Goal: Obtain resource: Download file/media

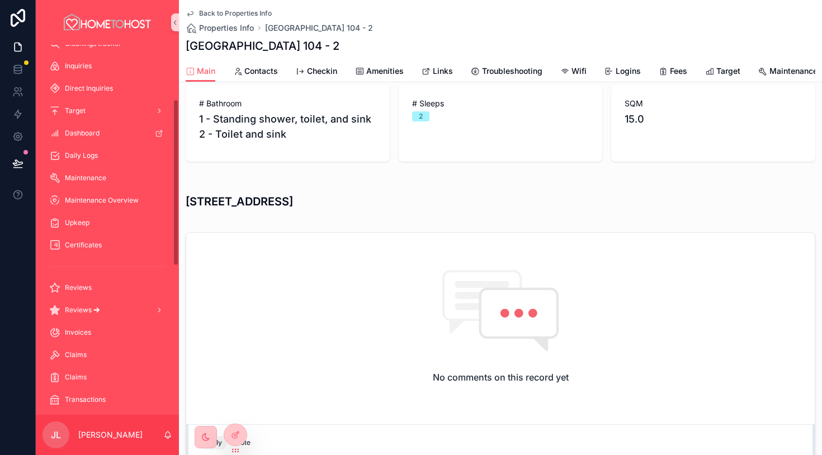
scroll to position [196, 0]
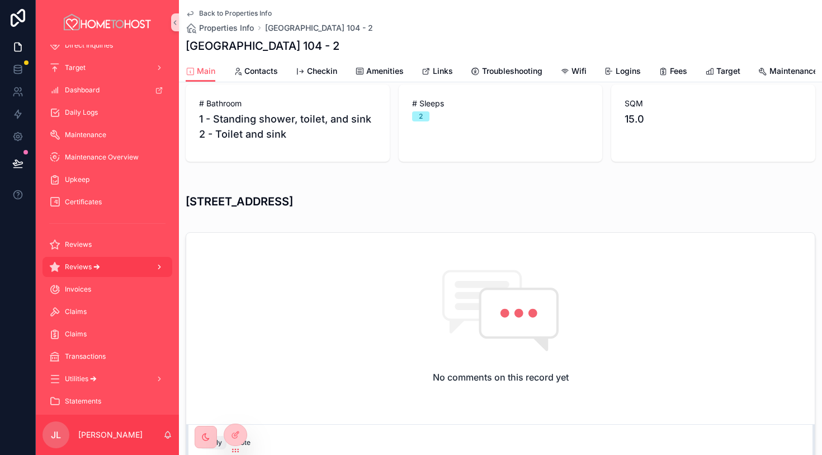
click at [156, 267] on icon "scrollable content" at bounding box center [159, 267] width 8 height 8
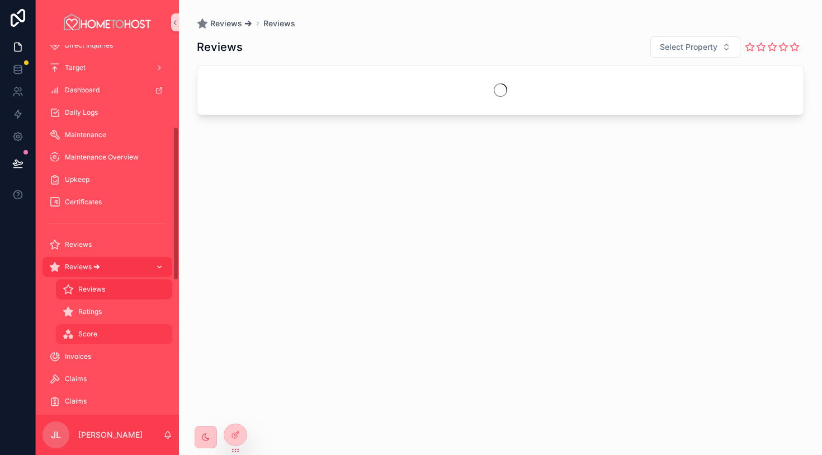
click at [120, 332] on div "Score" at bounding box center [114, 334] width 103 height 18
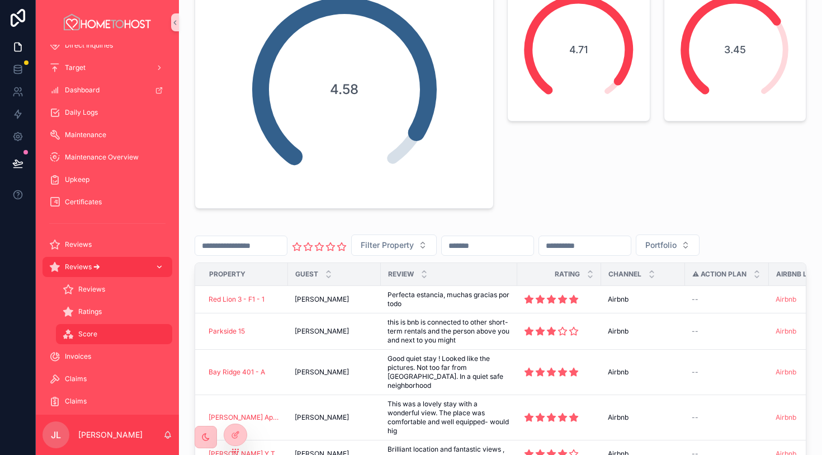
scroll to position [12, 0]
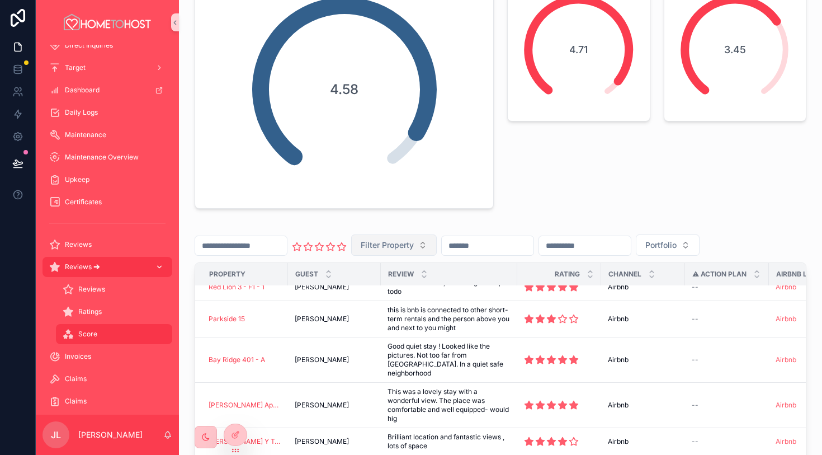
click at [411, 248] on span "Filter Property" at bounding box center [387, 244] width 53 height 11
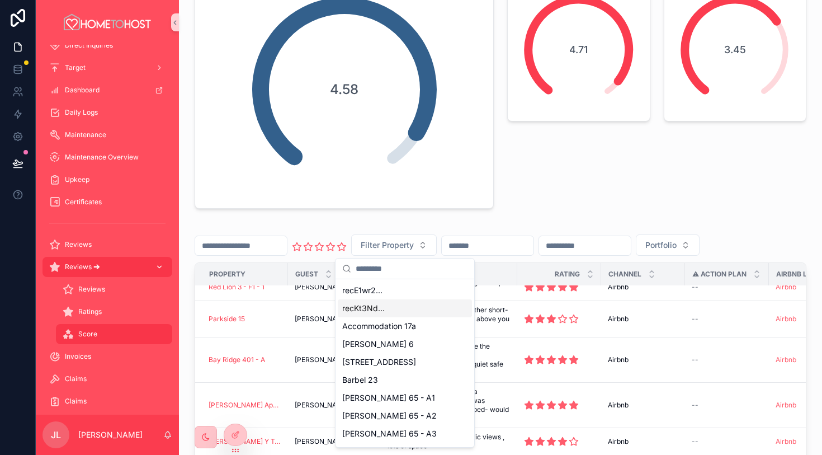
click at [513, 208] on div "This month (Airbnb) Airbnb Total Review Count so far 148 Average Rating 4.71" at bounding box center [579, 38] width 157 height 350
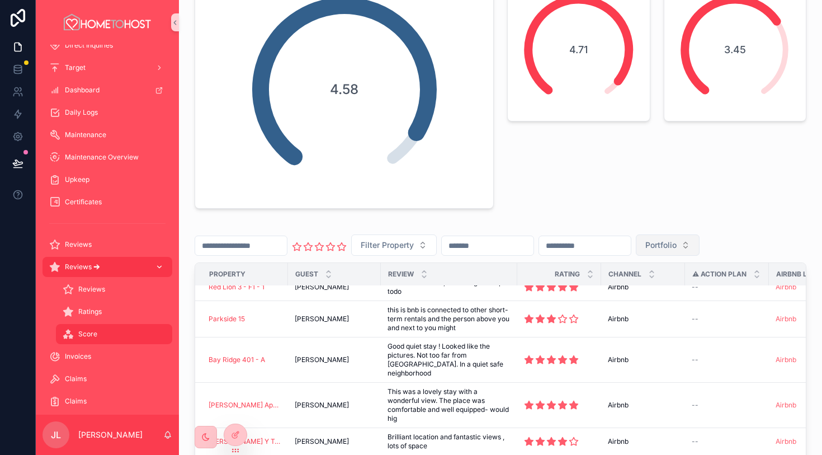
click at [677, 245] on span "Portfolio" at bounding box center [660, 244] width 31 height 11
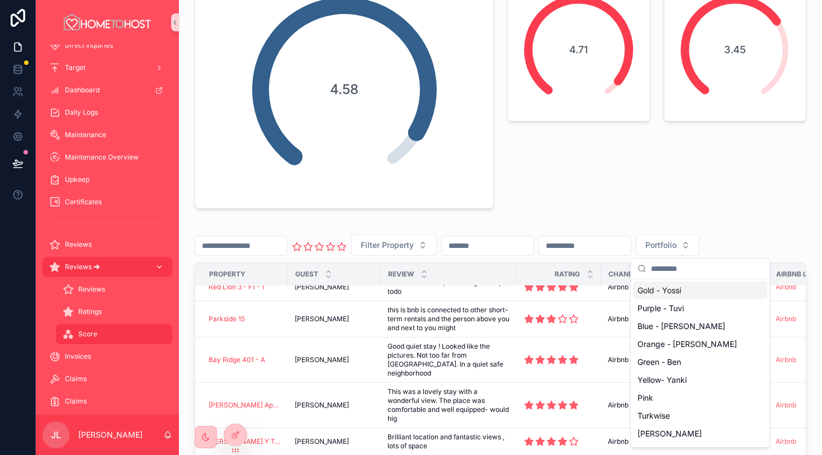
click at [695, 291] on div "Gold - Yossi" at bounding box center [700, 290] width 134 height 18
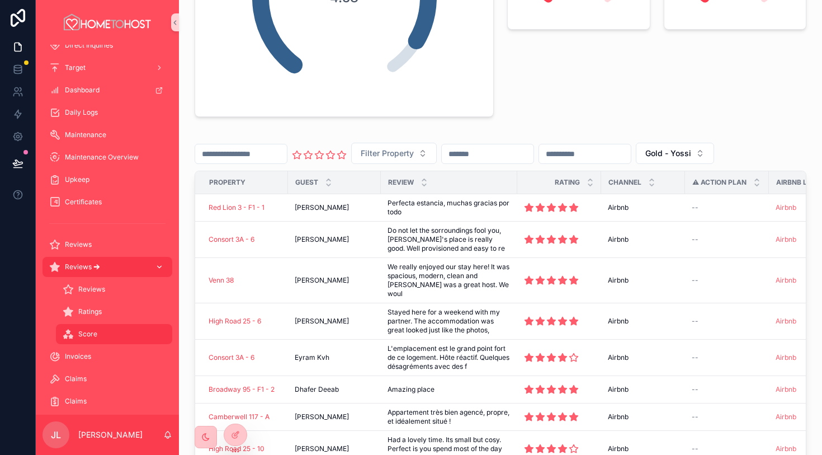
scroll to position [238, 0]
click at [691, 153] on span "Gold - Yossi" at bounding box center [668, 152] width 46 height 11
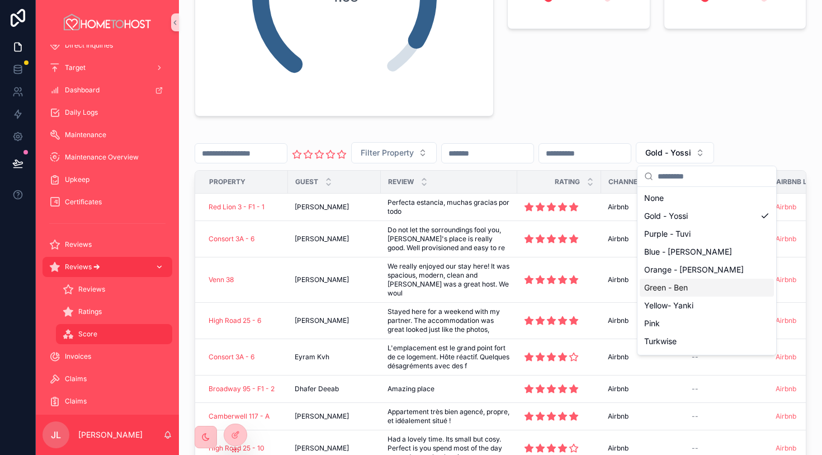
click at [687, 292] on div "Green - Ben" at bounding box center [707, 288] width 134 height 18
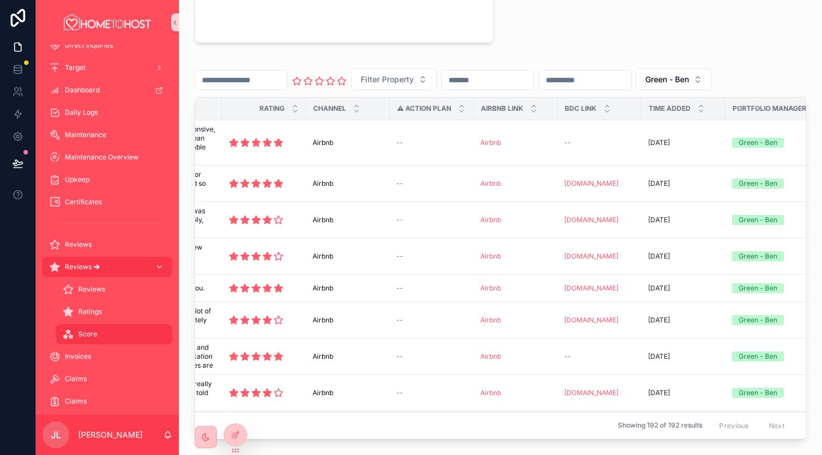
scroll to position [0, 394]
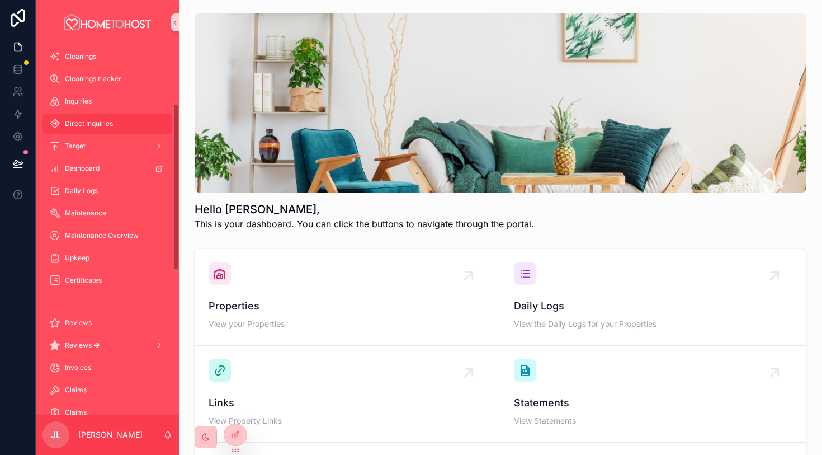
scroll to position [135, 0]
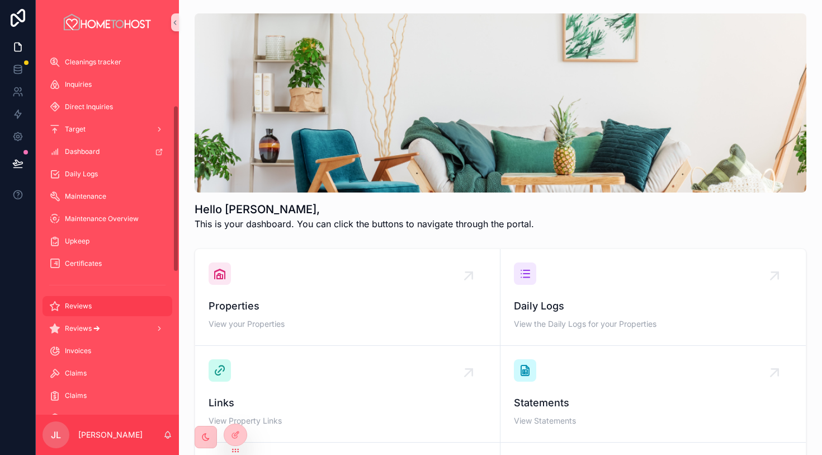
click at [131, 300] on div "Reviews" at bounding box center [107, 306] width 116 height 18
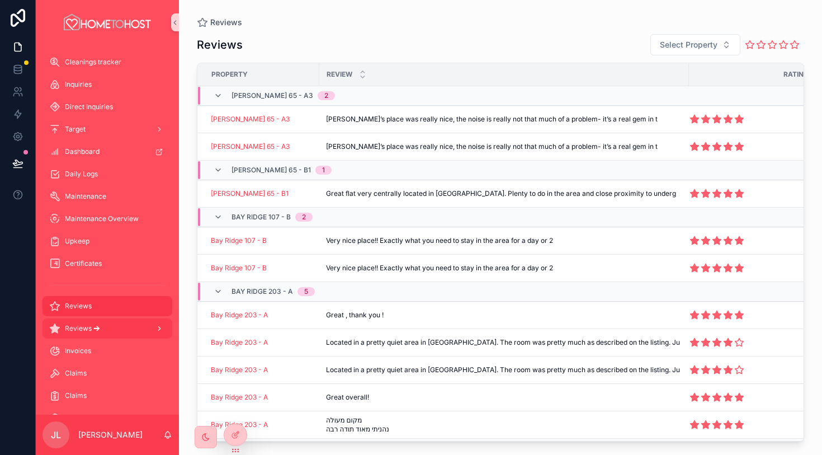
click at [132, 328] on div "Reviews 🡪" at bounding box center [107, 328] width 116 height 18
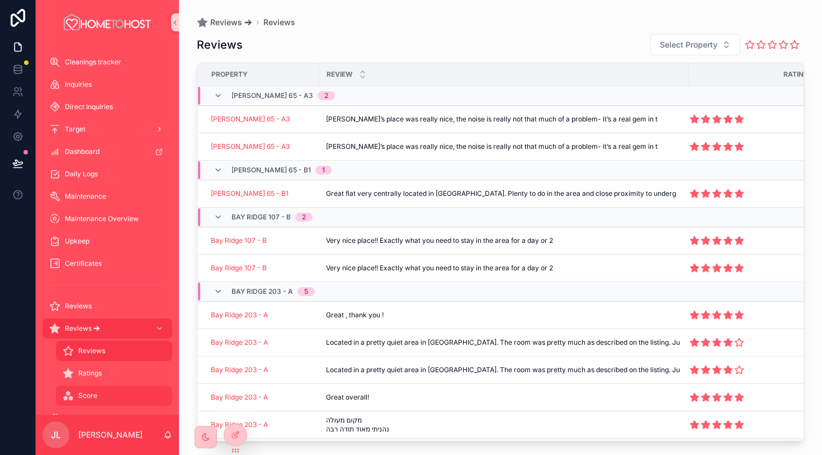
click at [129, 394] on div "Score" at bounding box center [114, 395] width 103 height 18
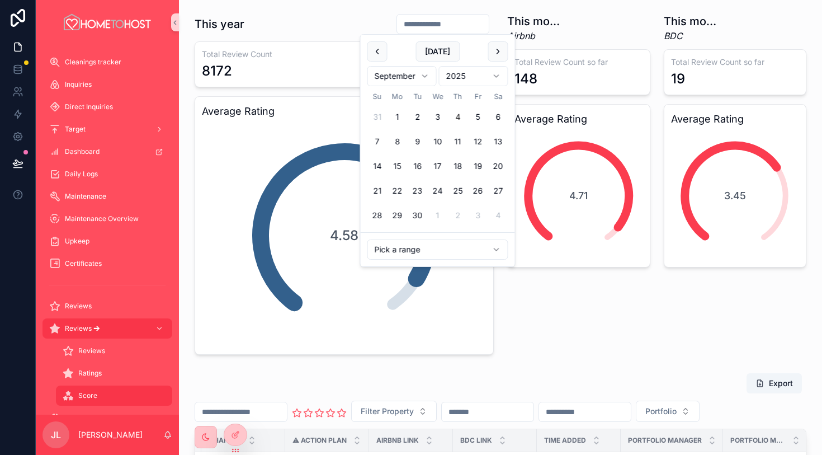
click at [449, 22] on input "scrollable content" at bounding box center [443, 24] width 92 height 16
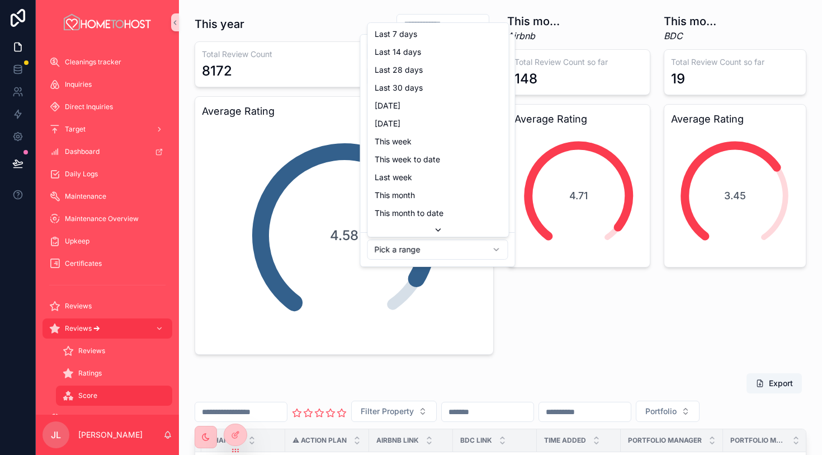
click at [478, 248] on html "Home My Properties Properties Info Reservations Bookings Cleanings Cleanings tr…" at bounding box center [411, 227] width 822 height 455
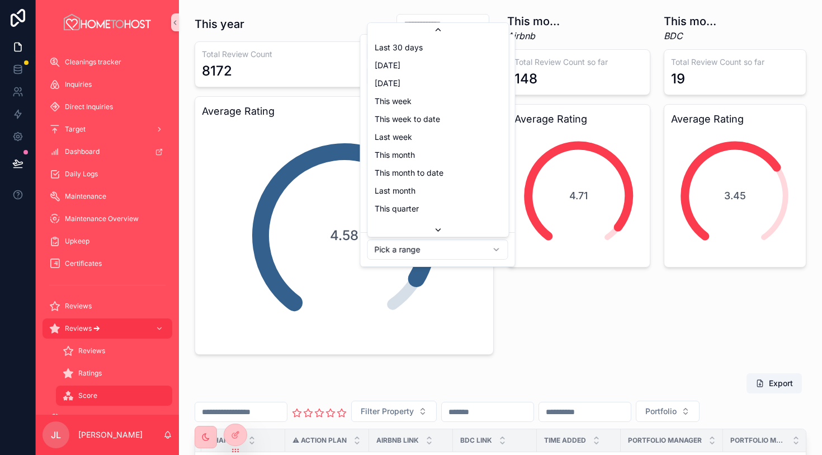
click at [440, 231] on icon "scrollable content" at bounding box center [438, 229] width 9 height 9
type input "**********"
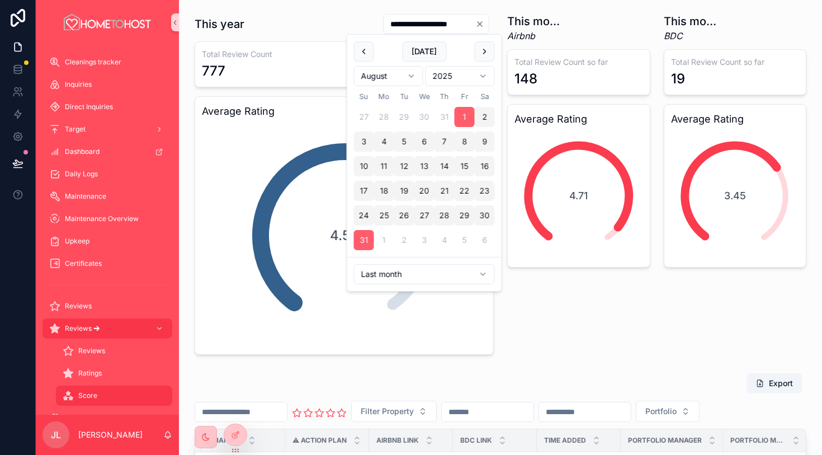
click at [581, 305] on div "This month (Airbnb) Airbnb Total Review Count so far 148 Average Rating 4.71" at bounding box center [579, 184] width 157 height 350
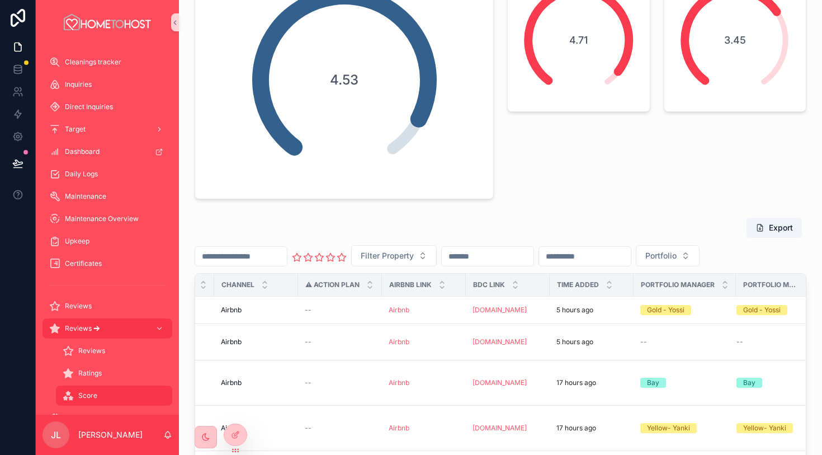
scroll to position [159, 0]
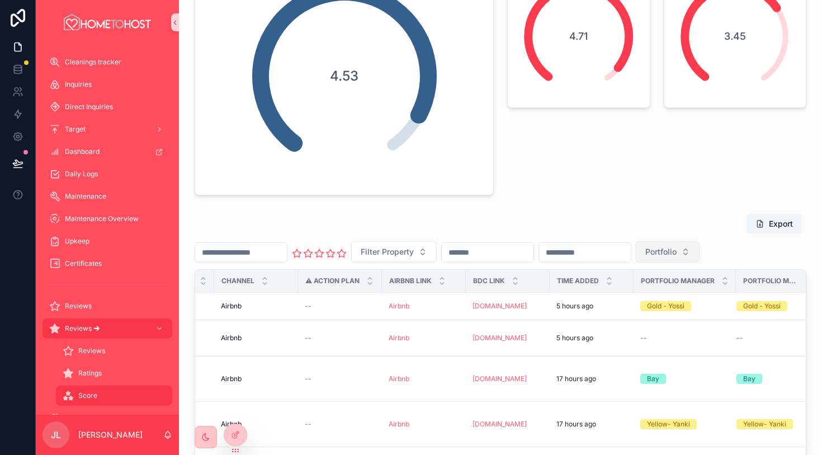
click at [677, 249] on span "Portfolio" at bounding box center [660, 251] width 31 height 11
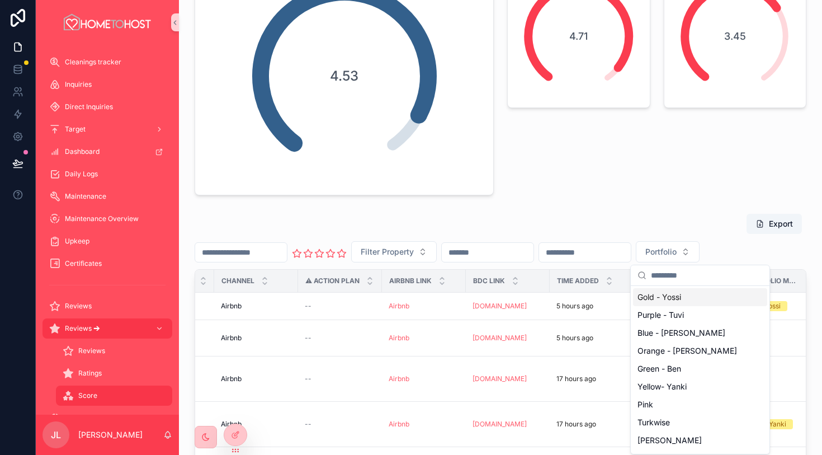
click at [690, 295] on div "Gold - Yossi" at bounding box center [700, 297] width 134 height 18
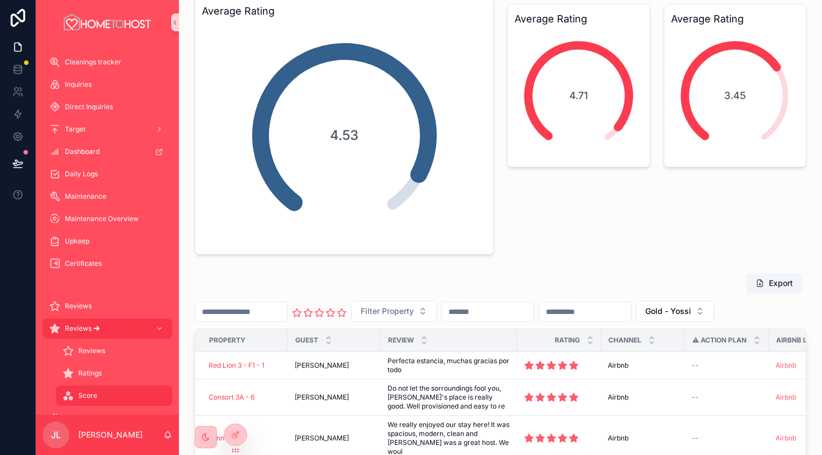
scroll to position [107, 0]
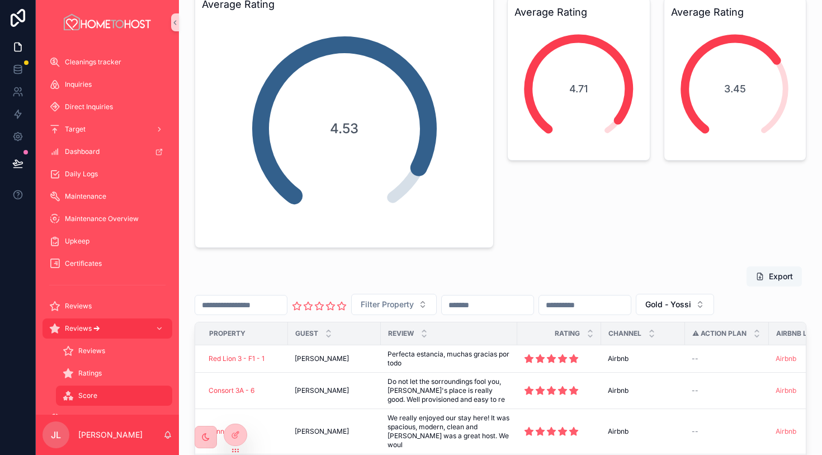
click at [776, 277] on button "Export" at bounding box center [774, 276] width 55 height 20
click at [691, 304] on span "Gold - Yossi" at bounding box center [668, 304] width 46 height 11
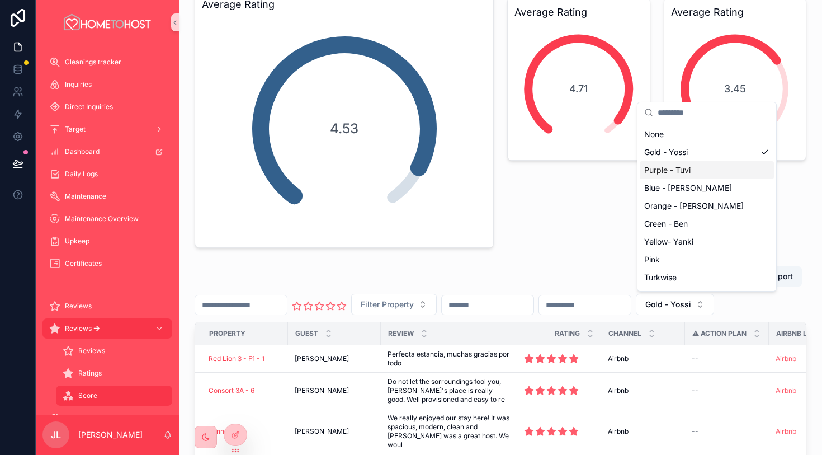
click at [710, 171] on div "Purple - Tuvi" at bounding box center [707, 170] width 134 height 18
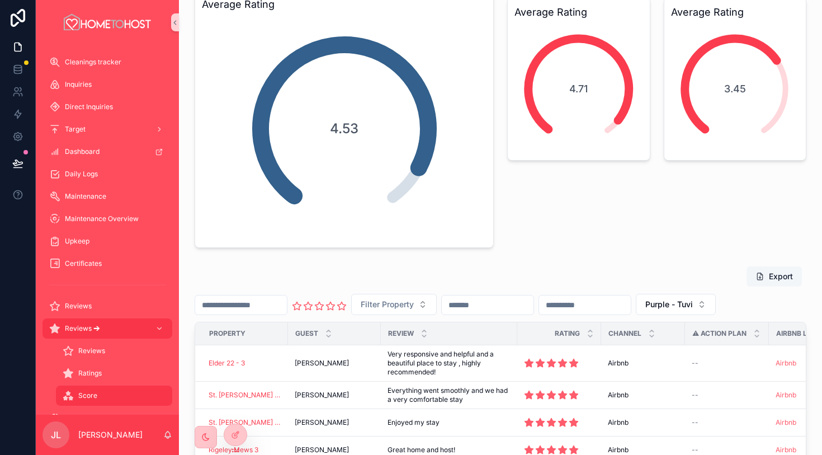
click at [783, 273] on button "Export" at bounding box center [774, 276] width 55 height 20
click at [712, 16] on icon "scrollable content" at bounding box center [735, 89] width 180 height 180
click at [693, 301] on span "Purple - Tuvi" at bounding box center [669, 304] width 48 height 11
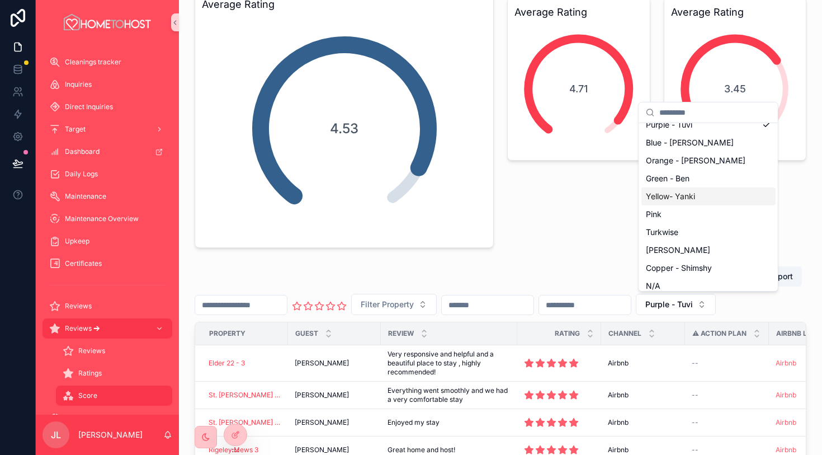
scroll to position [31, 0]
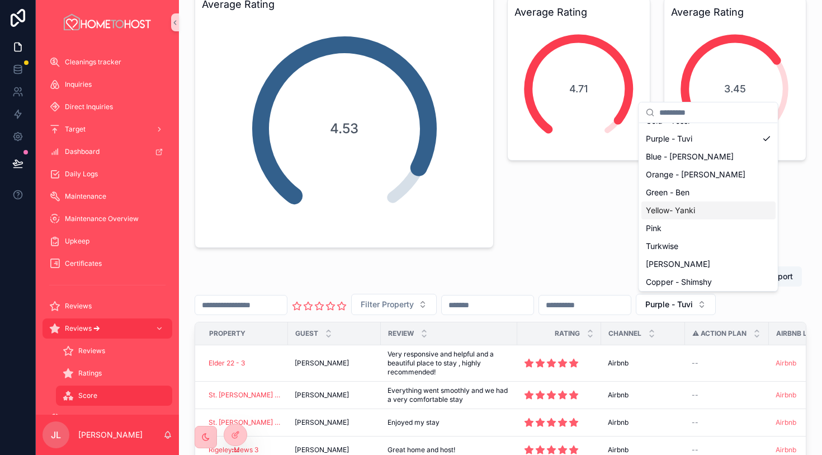
click at [714, 211] on div "Yellow- Yanki" at bounding box center [709, 210] width 134 height 18
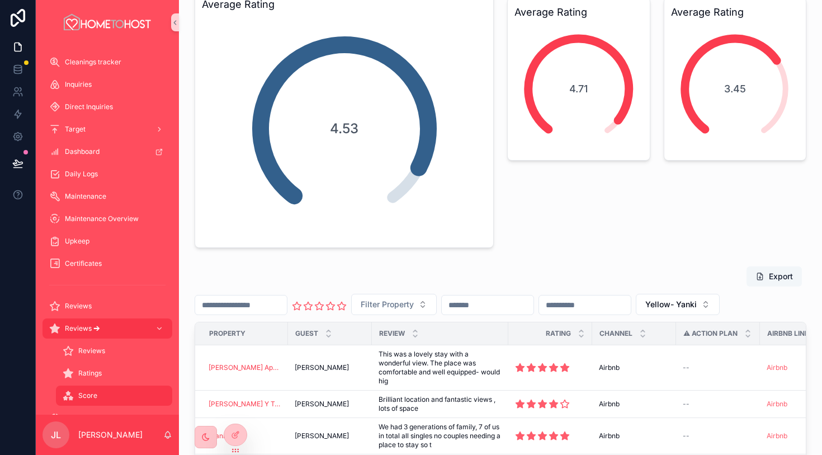
click at [780, 274] on button "Export" at bounding box center [774, 276] width 55 height 20
click at [697, 17] on h3 "Average Rating" at bounding box center [735, 12] width 129 height 16
click at [697, 303] on span "Yellow- Yanki" at bounding box center [670, 304] width 51 height 11
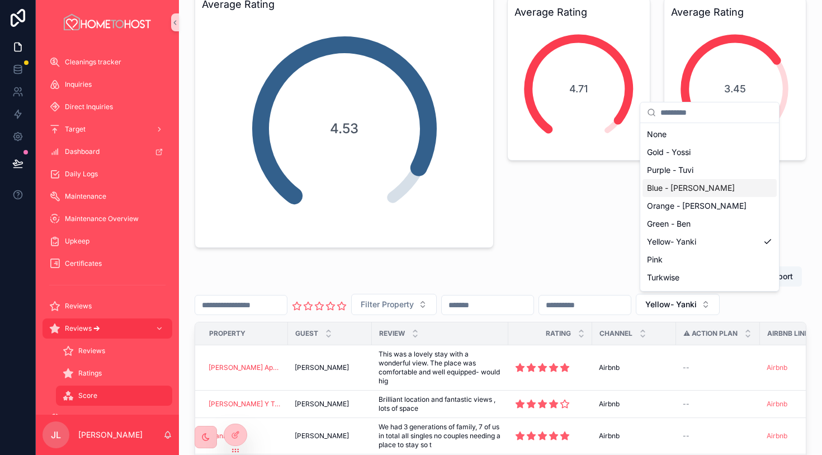
click at [712, 190] on div "Blue - [PERSON_NAME]" at bounding box center [710, 188] width 134 height 18
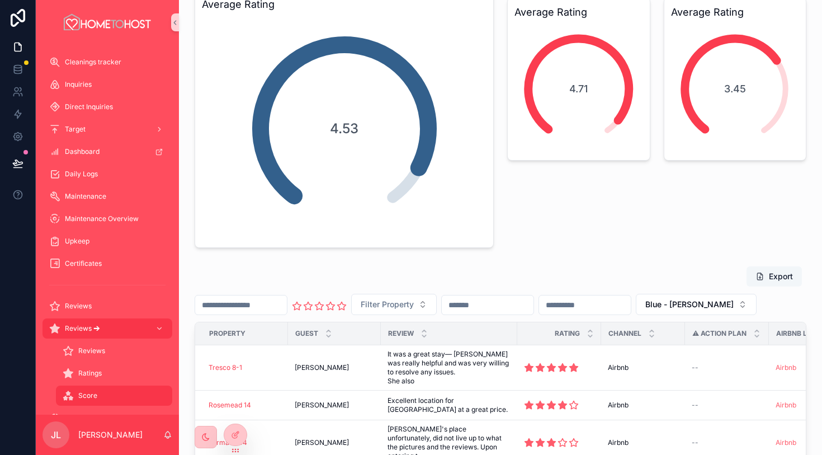
click at [771, 277] on button "Export" at bounding box center [774, 276] width 55 height 20
click at [713, 305] on span "Blue - [PERSON_NAME]" at bounding box center [689, 304] width 88 height 11
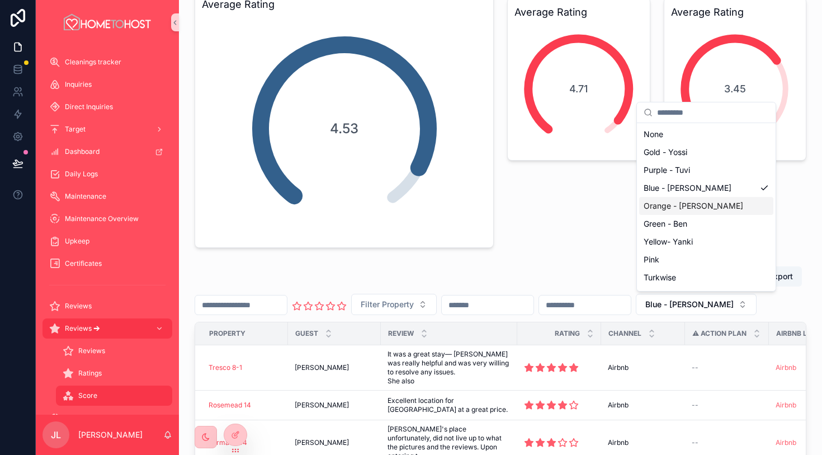
click at [711, 200] on div "Orange - [PERSON_NAME]" at bounding box center [706, 206] width 134 height 18
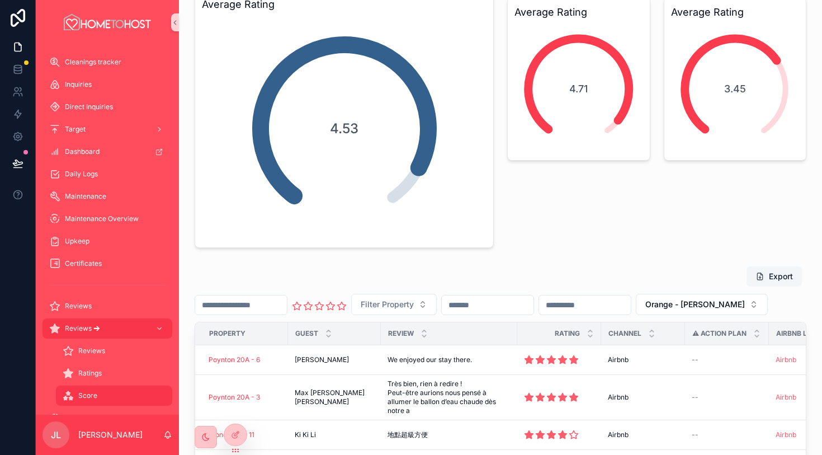
click at [778, 276] on button "Export" at bounding box center [774, 276] width 55 height 20
click at [732, 306] on span "Orange - [PERSON_NAME]" at bounding box center [695, 304] width 100 height 11
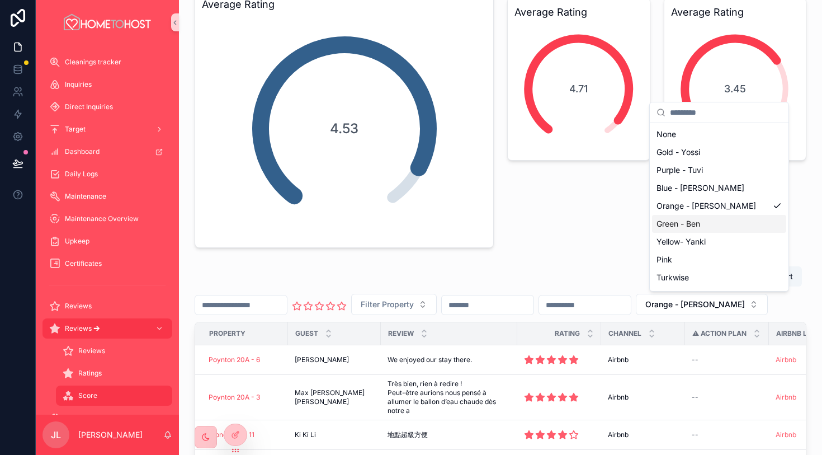
click at [719, 227] on div "Green - Ben" at bounding box center [719, 224] width 134 height 18
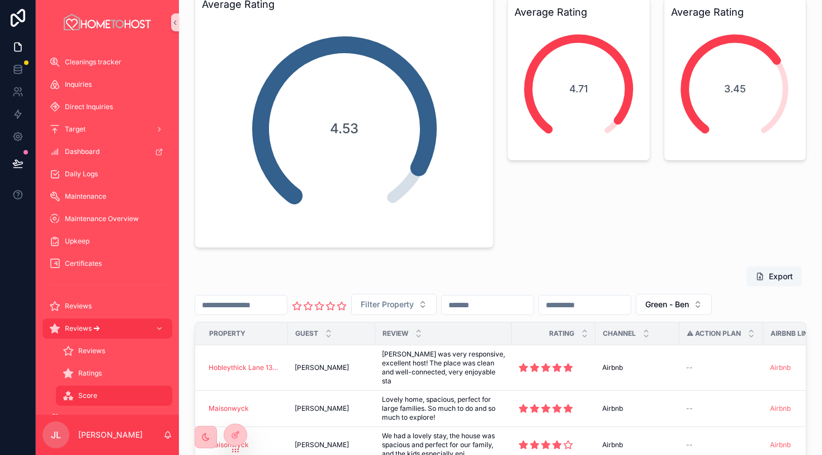
click at [774, 276] on button "Export" at bounding box center [774, 276] width 55 height 20
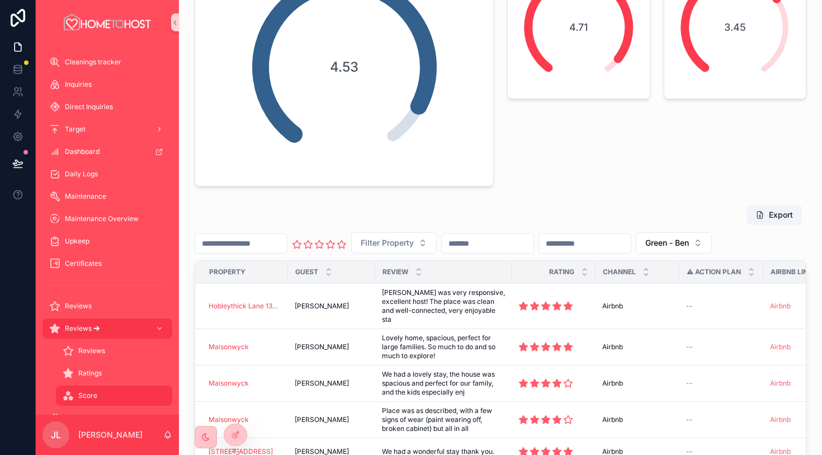
scroll to position [187, 0]
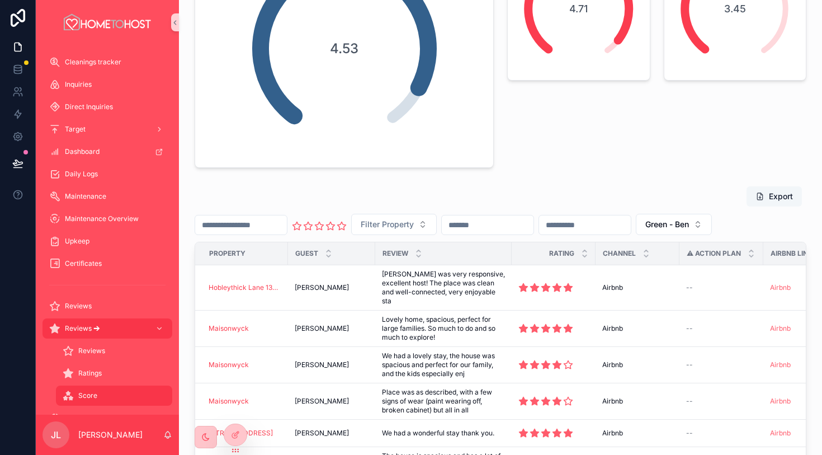
click at [779, 196] on button "Export" at bounding box center [774, 196] width 55 height 20
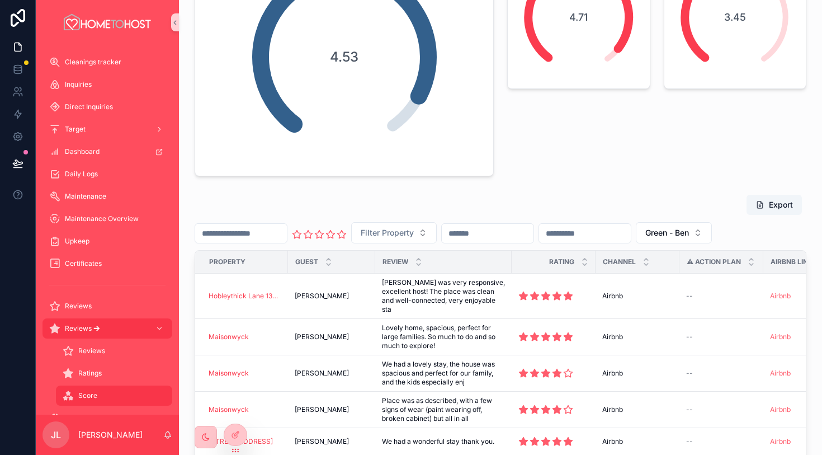
click at [279, 233] on input "scrollable content" at bounding box center [241, 233] width 92 height 16
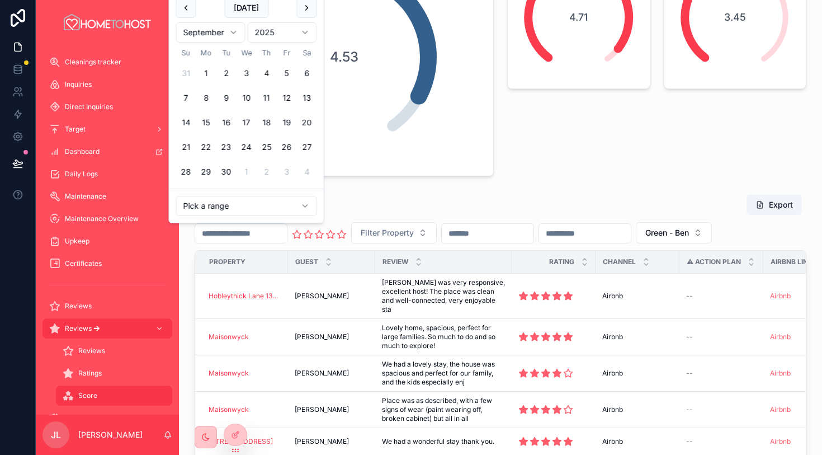
click at [415, 213] on div "Export" at bounding box center [501, 204] width 612 height 21
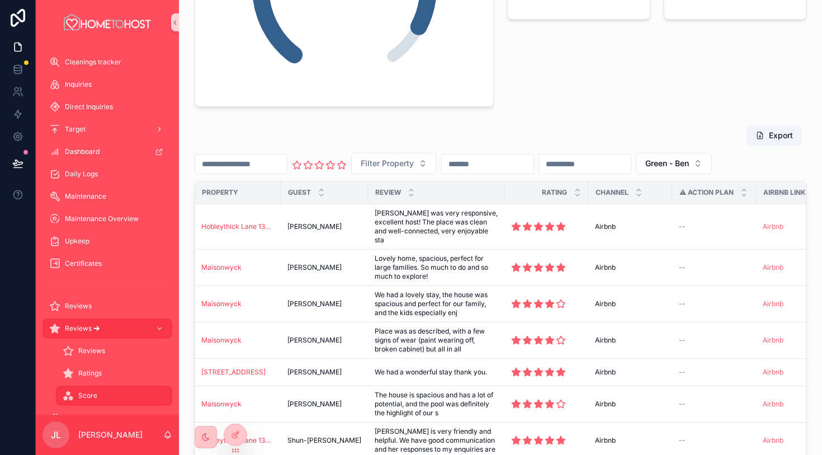
scroll to position [8, 4]
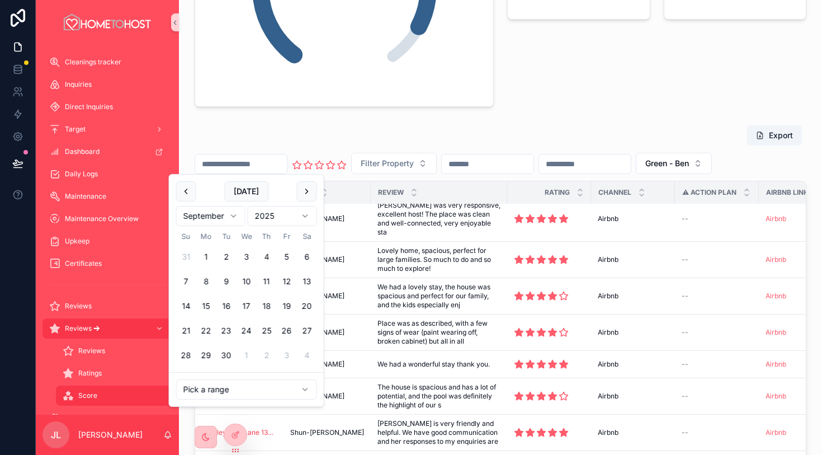
click at [264, 162] on input "scrollable content" at bounding box center [241, 164] width 92 height 16
click at [274, 381] on html "**********" at bounding box center [411, 227] width 822 height 455
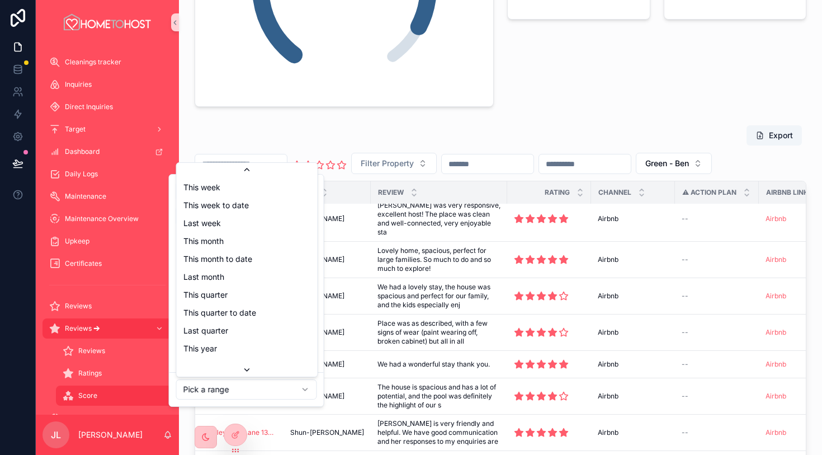
scroll to position [126, 0]
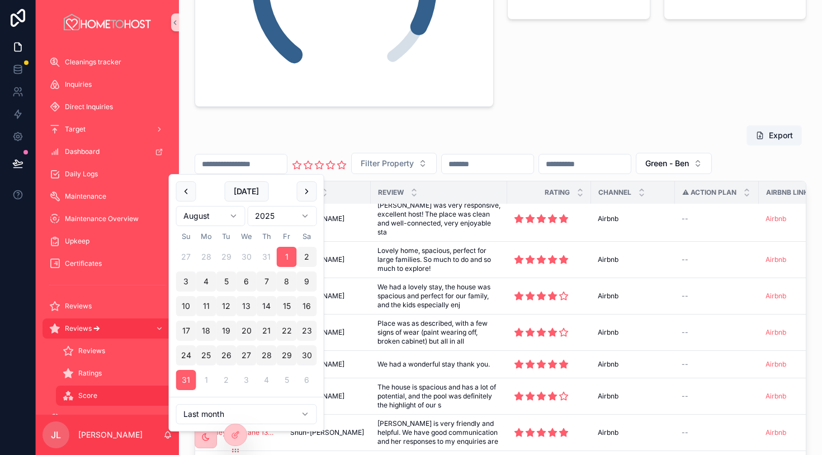
type input "**********"
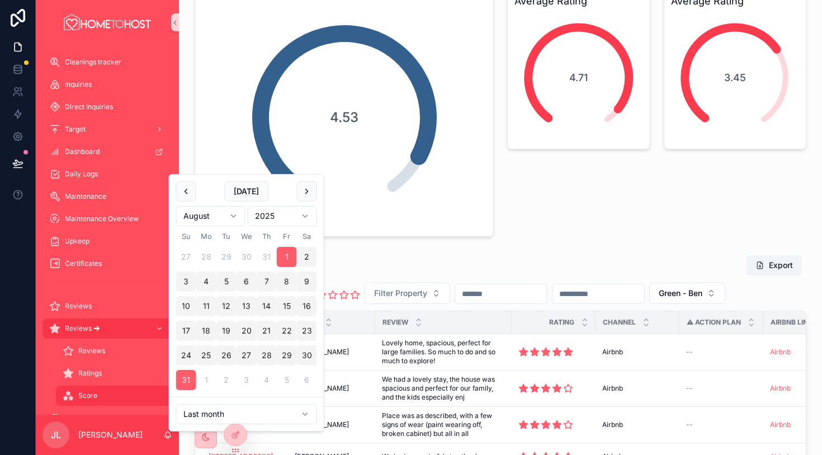
scroll to position [248, 0]
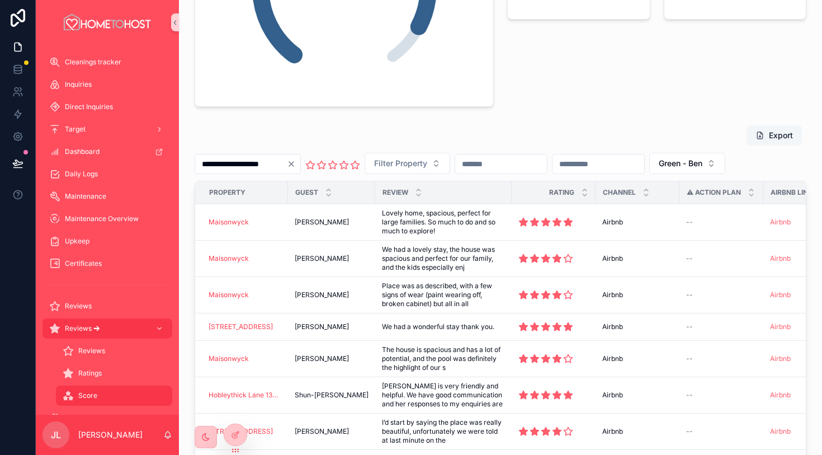
click at [779, 135] on button "Export" at bounding box center [774, 135] width 55 height 20
click at [702, 167] on span "Green - Ben" at bounding box center [681, 163] width 44 height 11
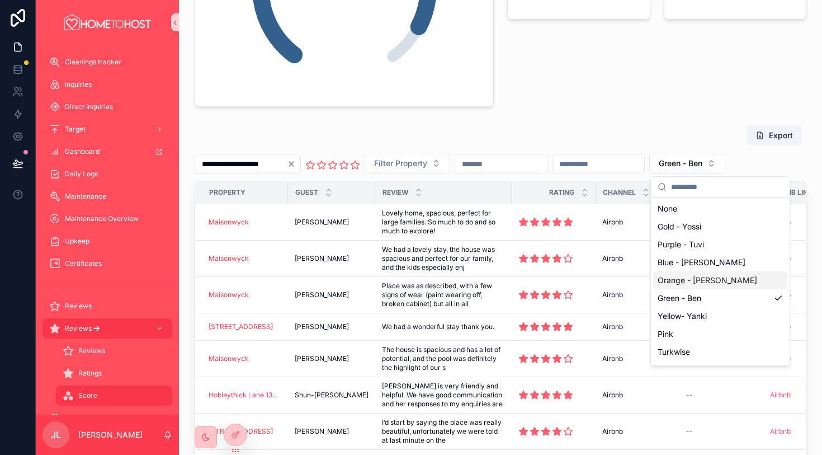
click at [723, 282] on div "Orange - [PERSON_NAME]" at bounding box center [720, 280] width 134 height 18
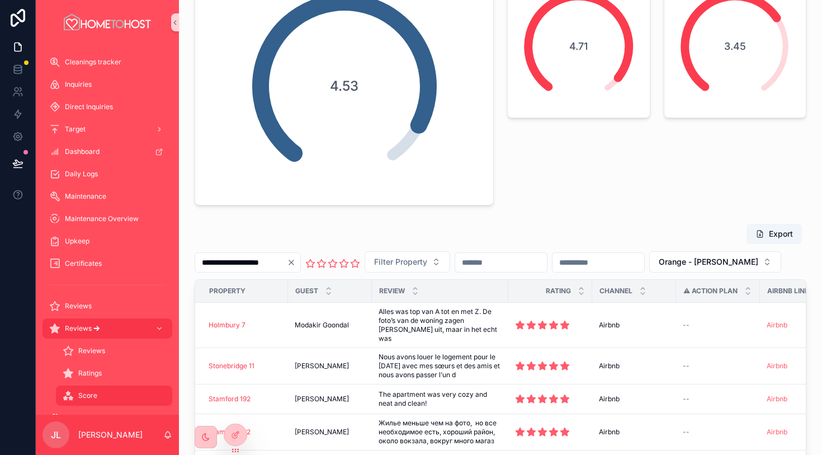
scroll to position [157, 0]
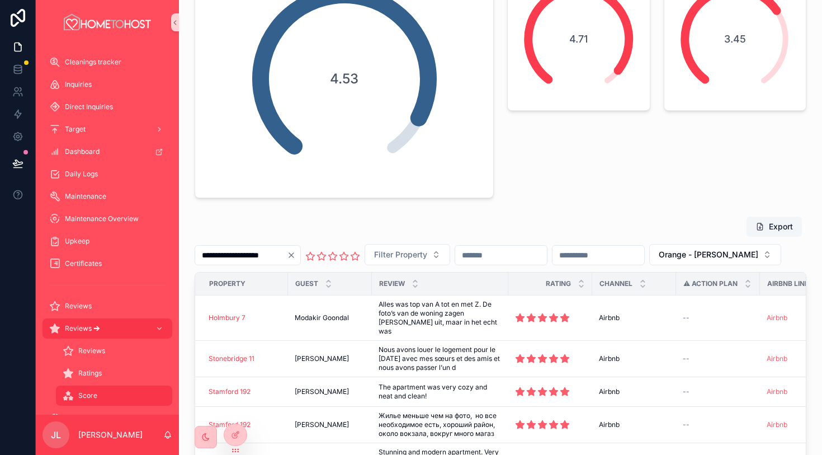
click at [775, 227] on button "Export" at bounding box center [774, 226] width 55 height 20
click at [752, 262] on button "Orange - [PERSON_NAME]" at bounding box center [715, 254] width 132 height 21
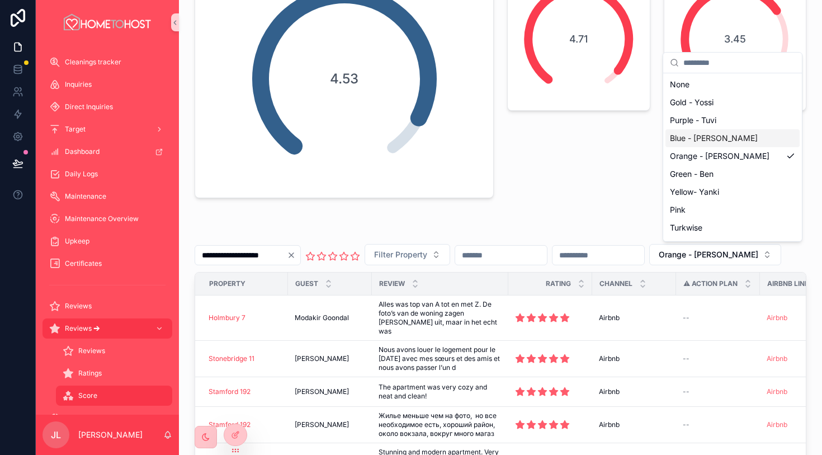
click at [738, 134] on div "Blue - [PERSON_NAME]" at bounding box center [733, 138] width 134 height 18
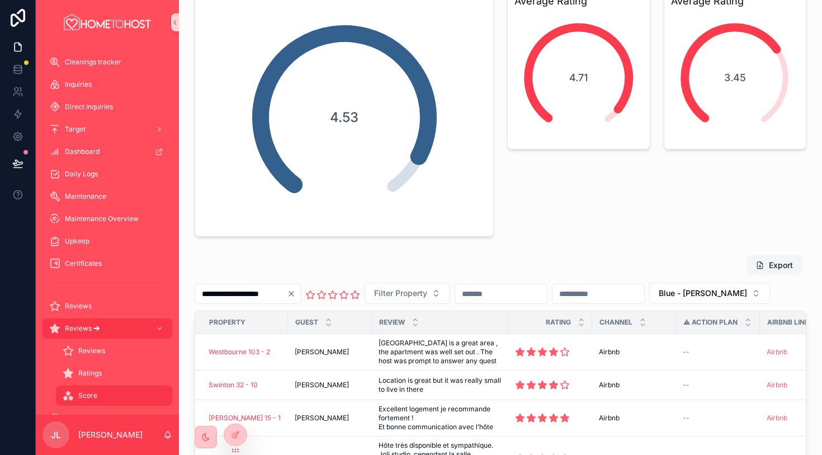
click at [770, 260] on button "Export" at bounding box center [774, 265] width 55 height 20
click at [730, 286] on button "Blue - [PERSON_NAME]" at bounding box center [709, 292] width 121 height 21
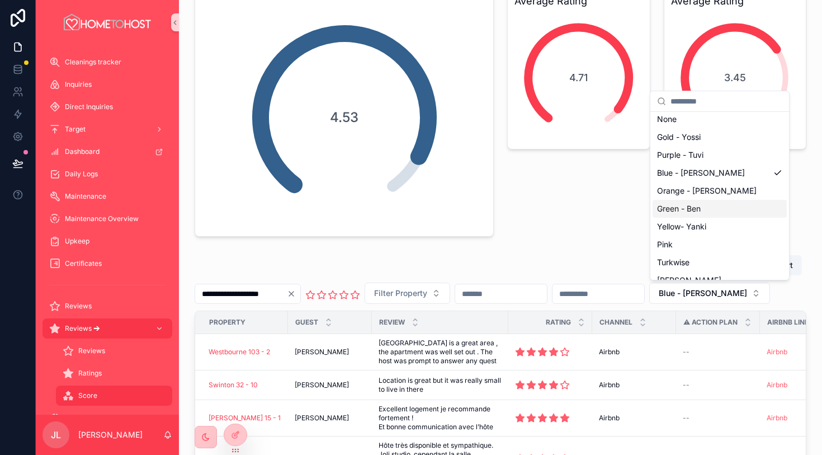
scroll to position [0, 0]
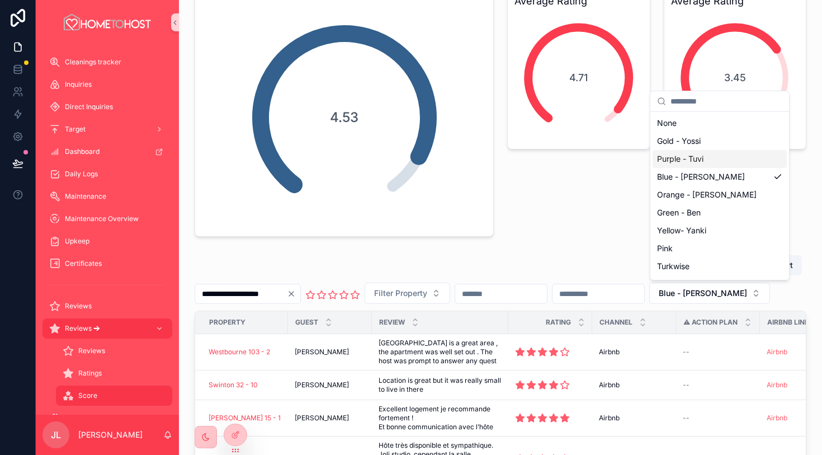
click at [721, 155] on div "Purple - Tuvi" at bounding box center [720, 159] width 134 height 18
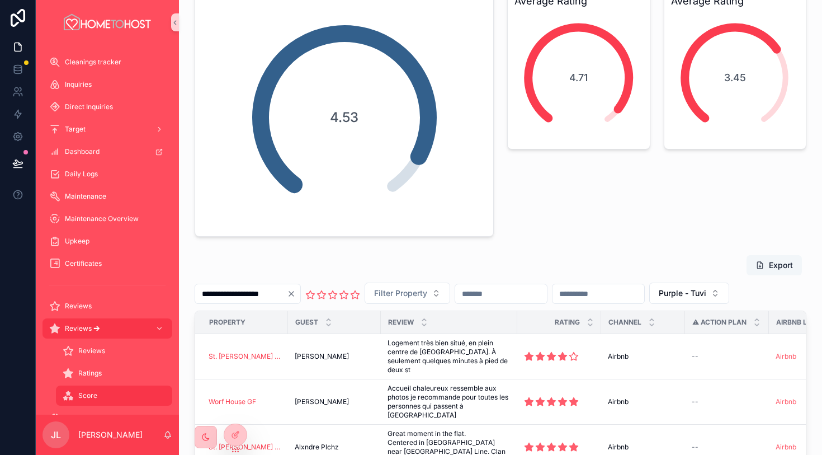
click at [786, 265] on button "Export" at bounding box center [774, 265] width 55 height 20
click at [706, 297] on span "Purple - Tuvi" at bounding box center [683, 292] width 48 height 11
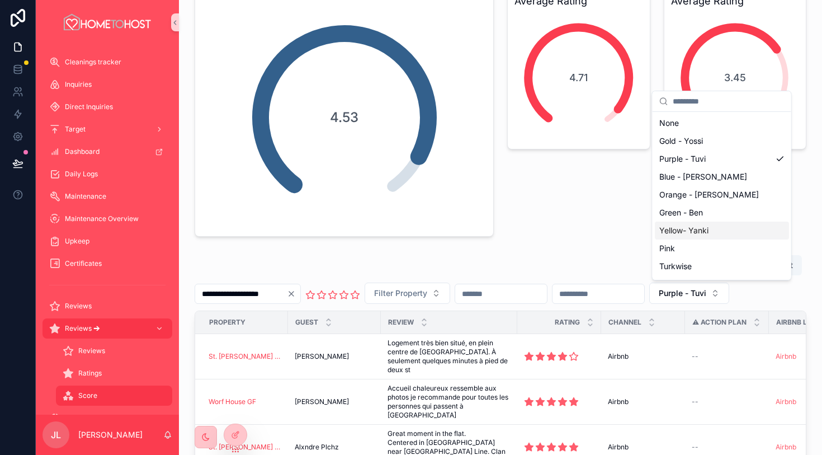
click at [719, 230] on div "Yellow- Yanki" at bounding box center [722, 230] width 134 height 18
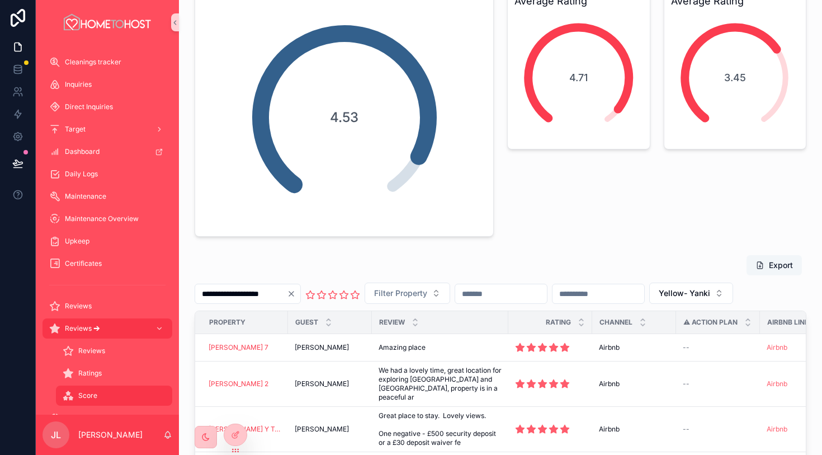
click at [772, 266] on button "Export" at bounding box center [774, 265] width 55 height 20
click at [710, 295] on span "Yellow- Yanki" at bounding box center [684, 292] width 51 height 11
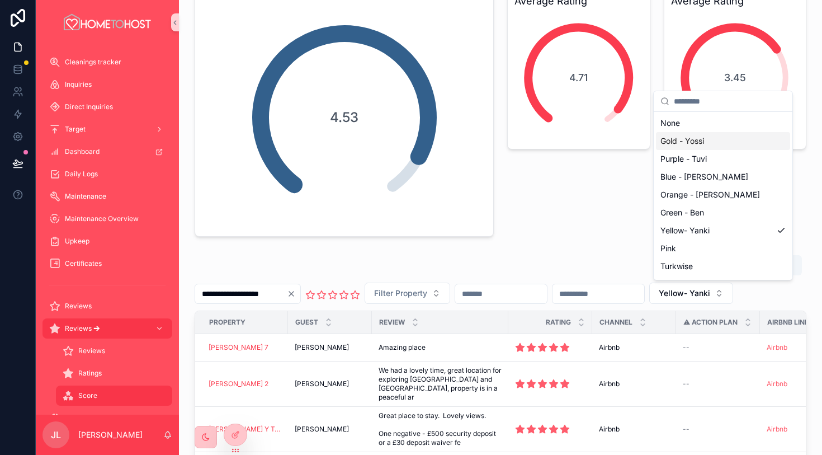
click at [733, 142] on div "Gold - Yossi" at bounding box center [723, 141] width 134 height 18
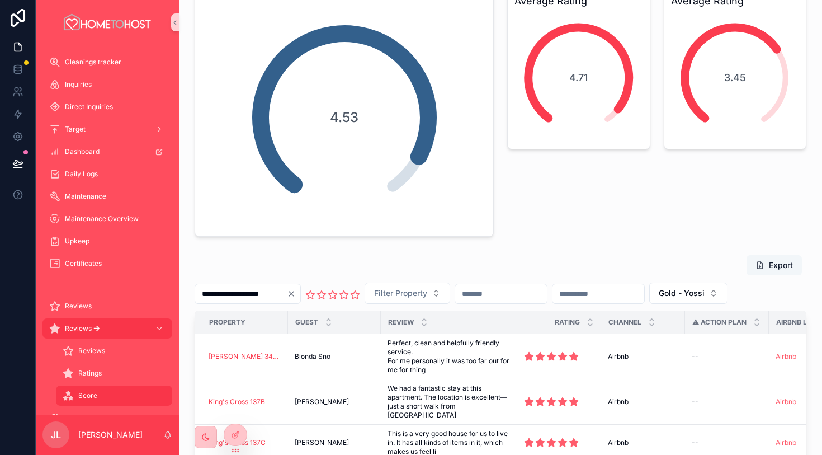
click at [767, 260] on button "Export" at bounding box center [774, 265] width 55 height 20
click at [737, 240] on div "This month BDC BDC Total Review Count so far 19 Average Rating 3.45" at bounding box center [735, 66] width 157 height 350
